Goal: Register for event/course

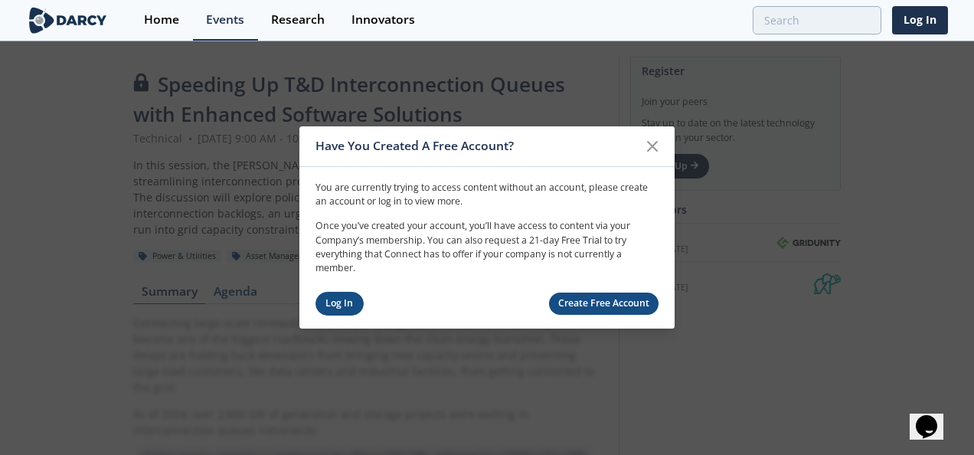
click at [351, 302] on link "Log In" at bounding box center [339, 304] width 48 height 24
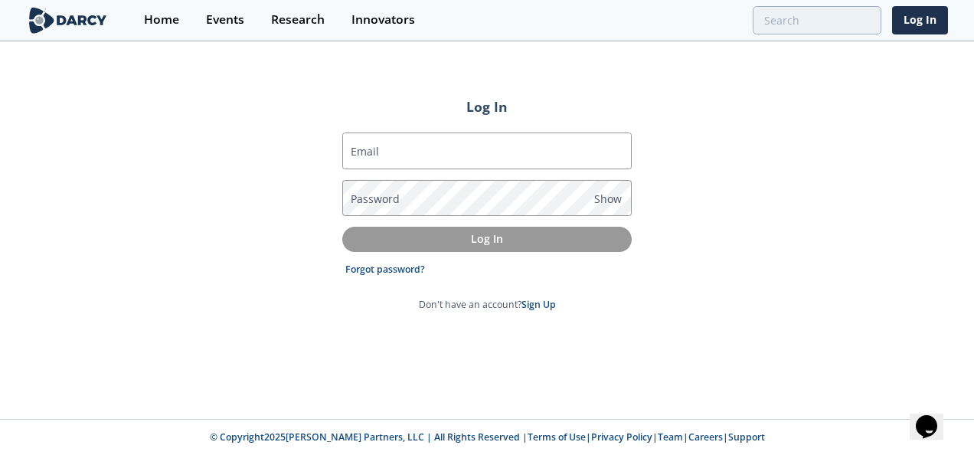
type input "[EMAIL_ADDRESS][DOMAIN_NAME]"
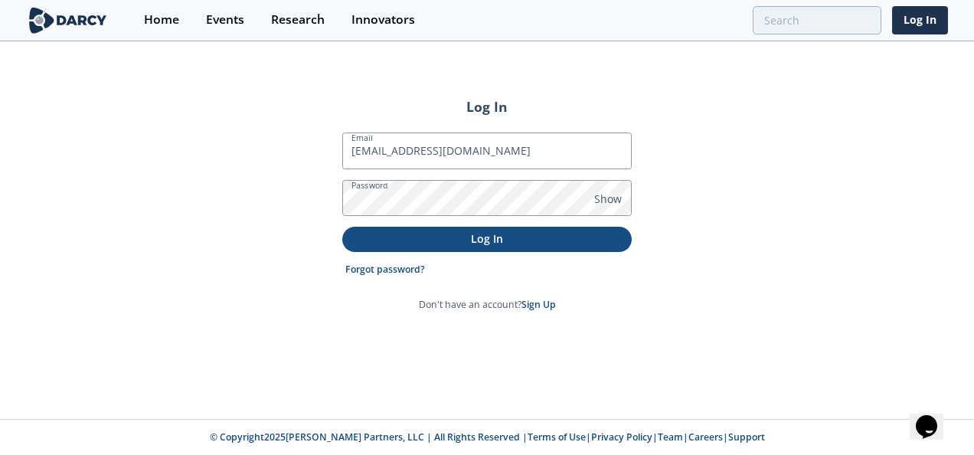
click at [395, 236] on p "Log In" at bounding box center [487, 238] width 268 height 16
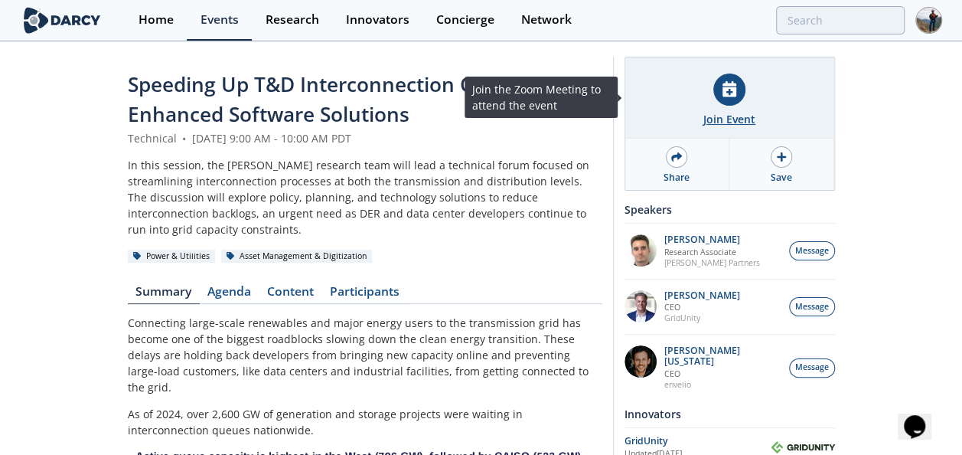
click at [703, 115] on div "Join Event" at bounding box center [729, 97] width 209 height 81
